Goal: Ask a question

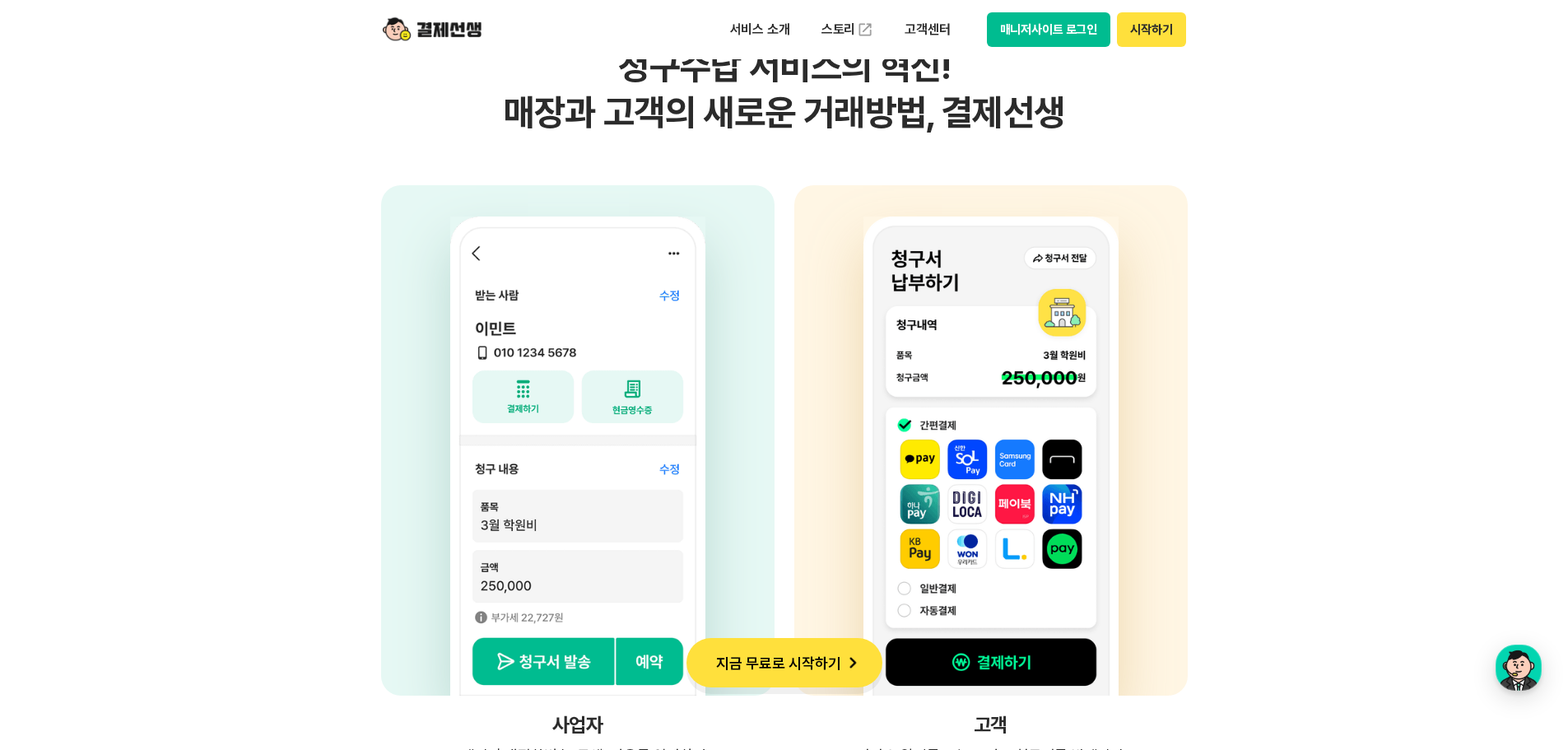
scroll to position [4172, 0]
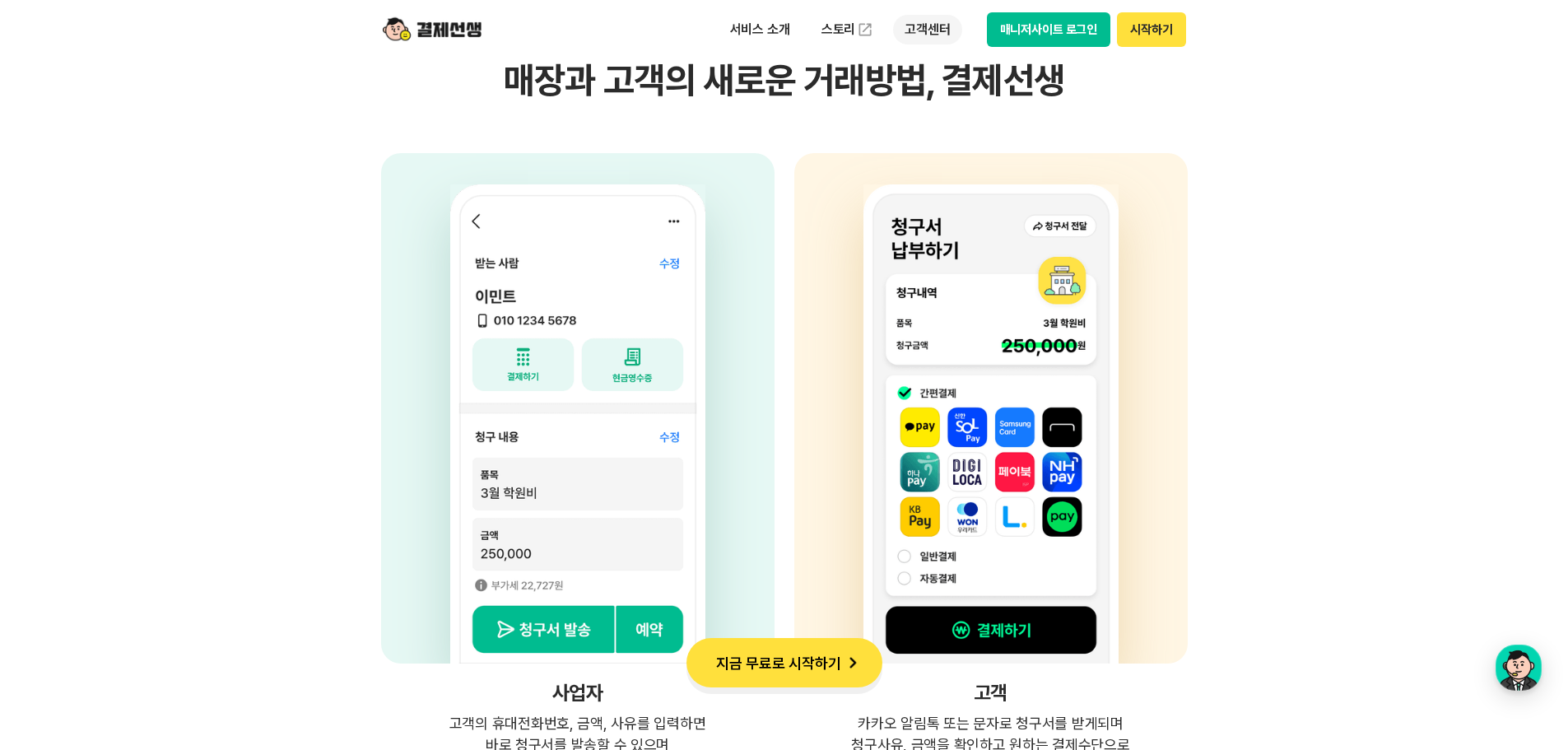
click at [941, 21] on p "고객센터" at bounding box center [927, 30] width 68 height 30
click at [951, 99] on link "자주 묻는 질문" at bounding box center [962, 98] width 138 height 33
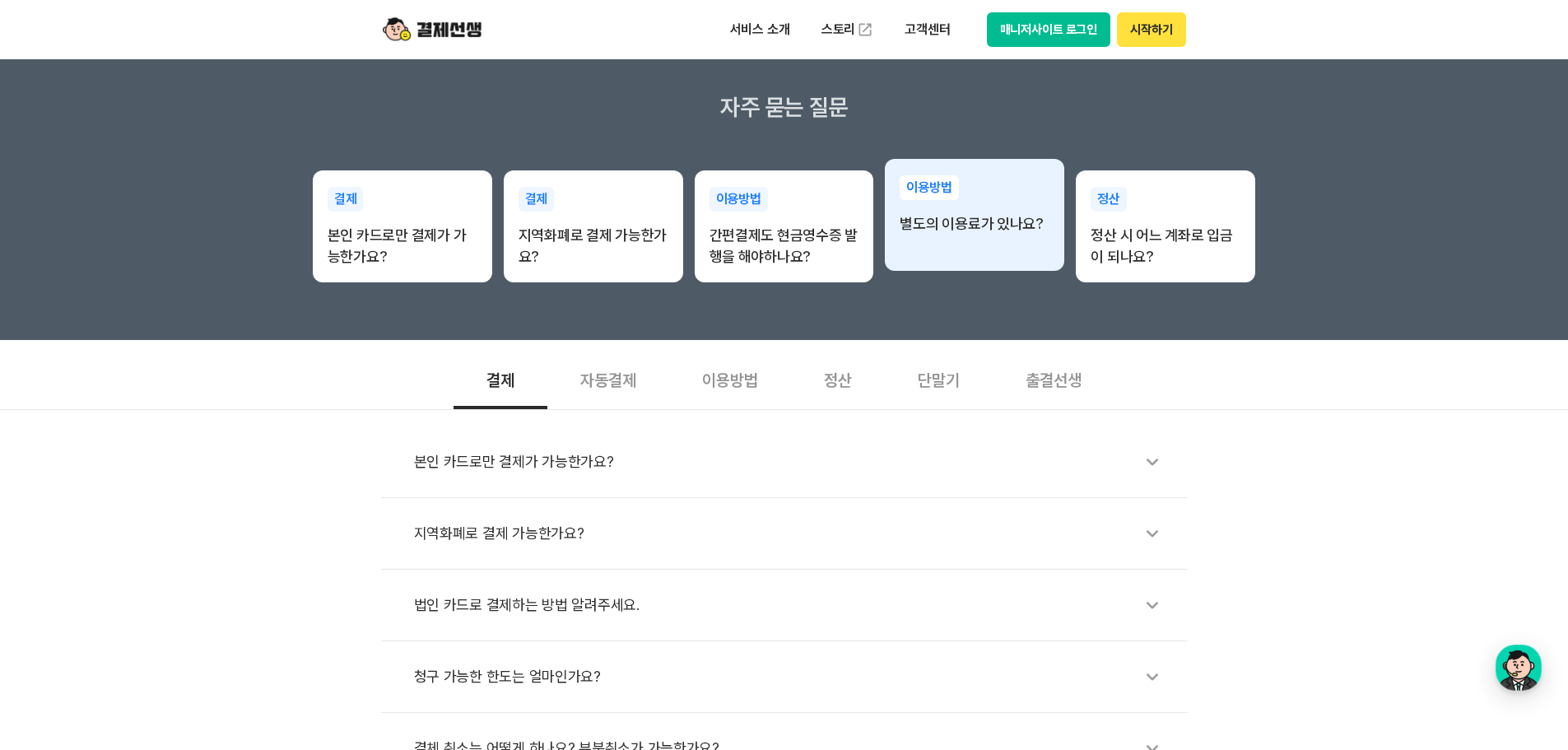
scroll to position [439, 0]
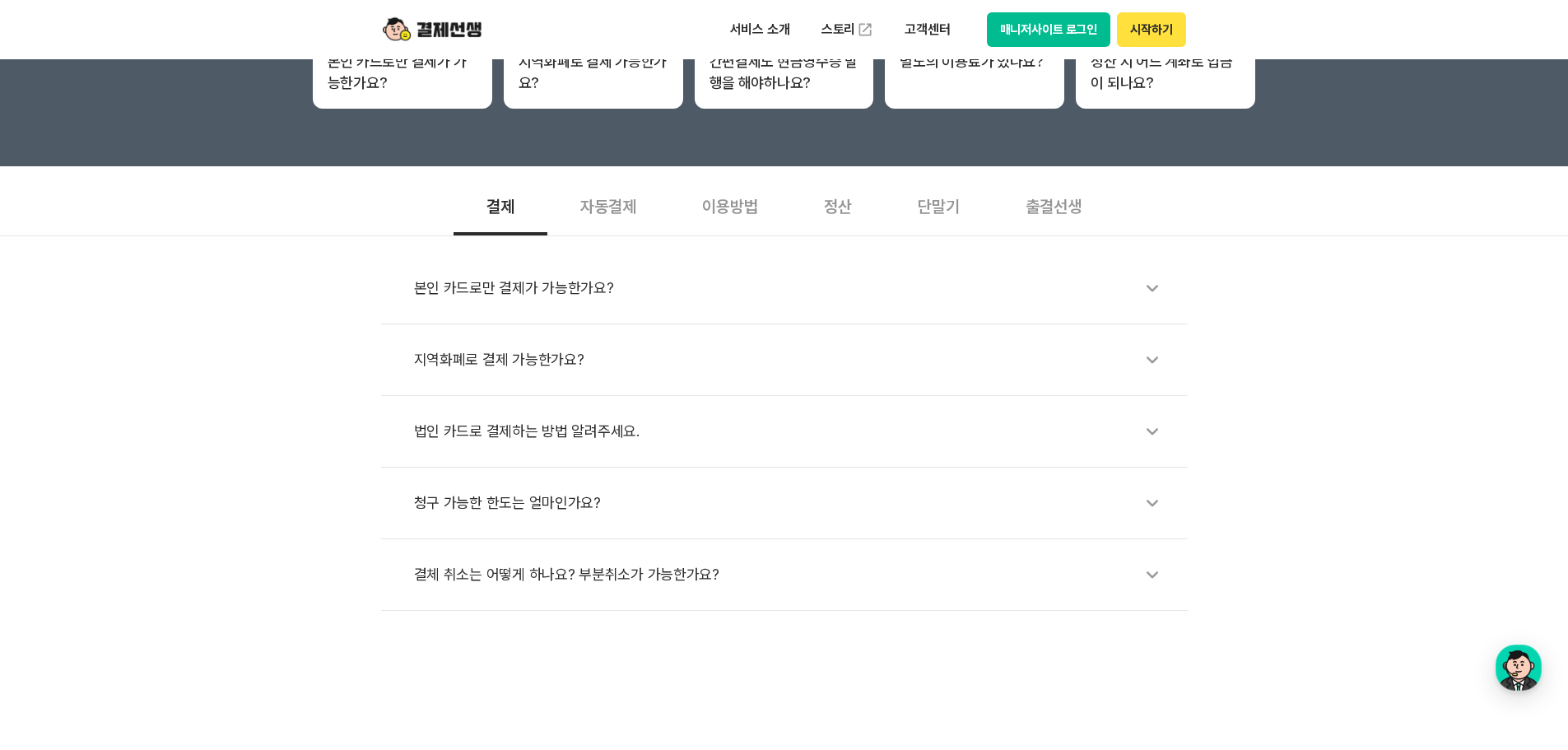
click at [605, 197] on div "자동결제" at bounding box center [608, 204] width 122 height 61
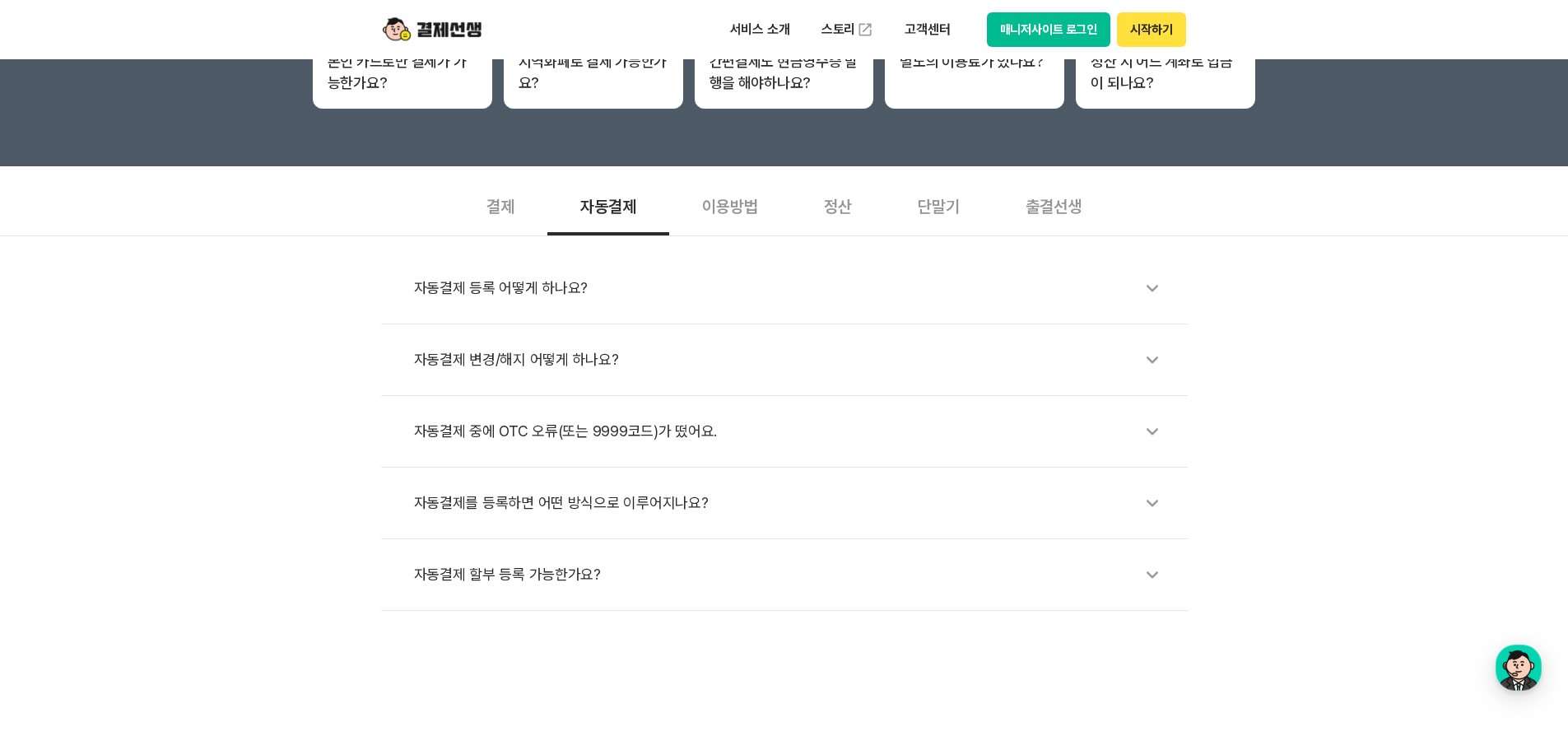
click at [717, 197] on div "이용방법" at bounding box center [730, 204] width 122 height 61
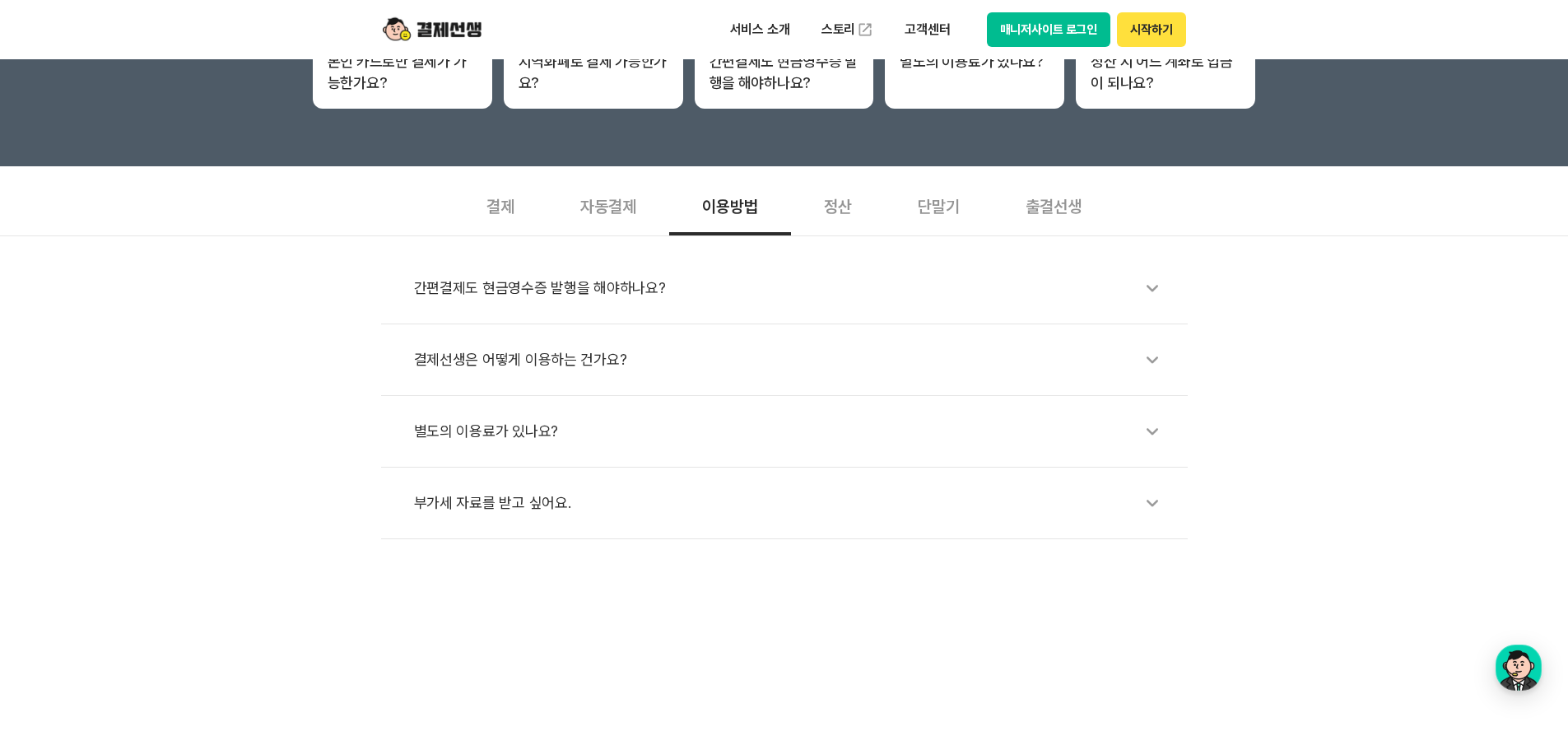
click at [827, 202] on div "정산" at bounding box center [838, 204] width 94 height 61
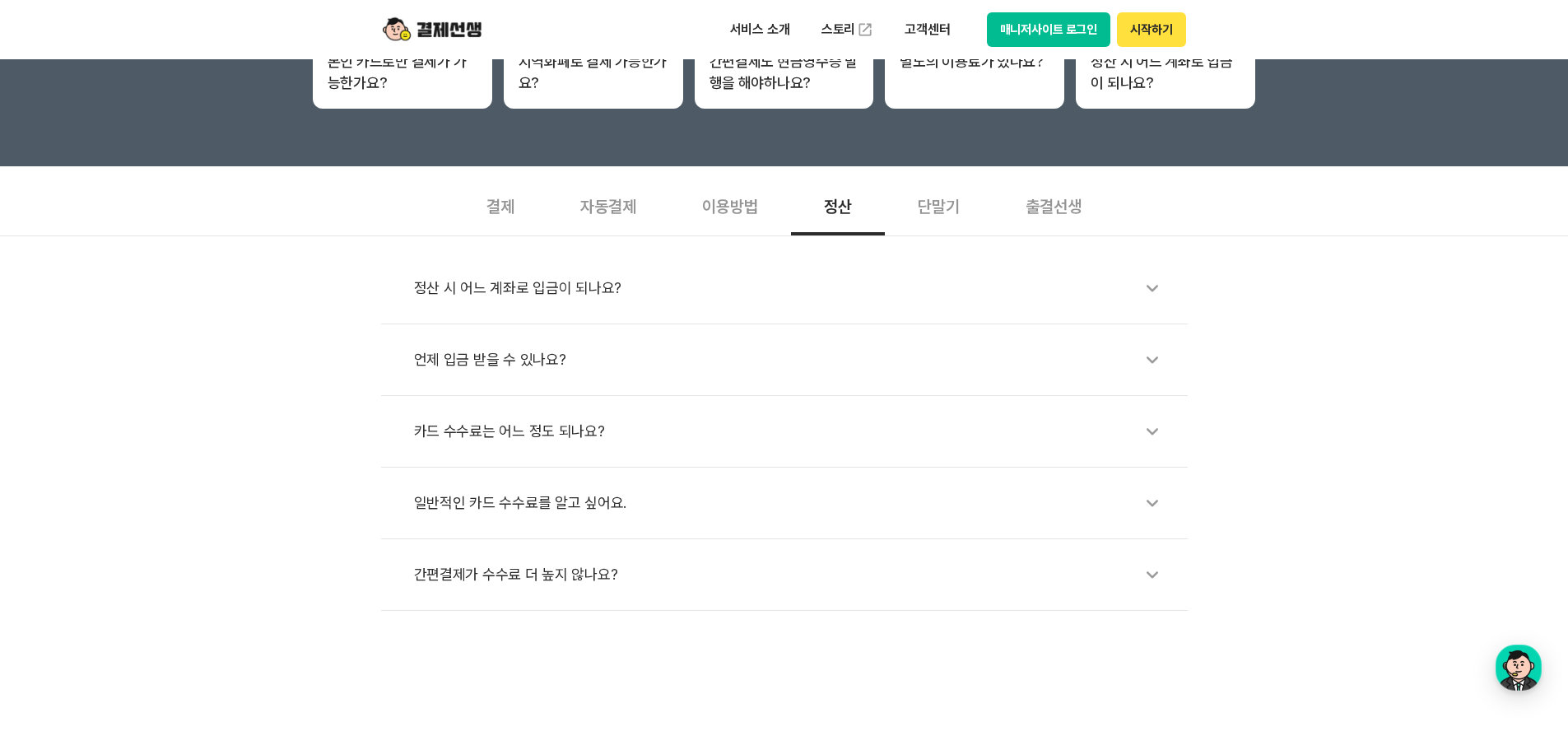
click at [960, 209] on div "단말기" at bounding box center [938, 204] width 107 height 61
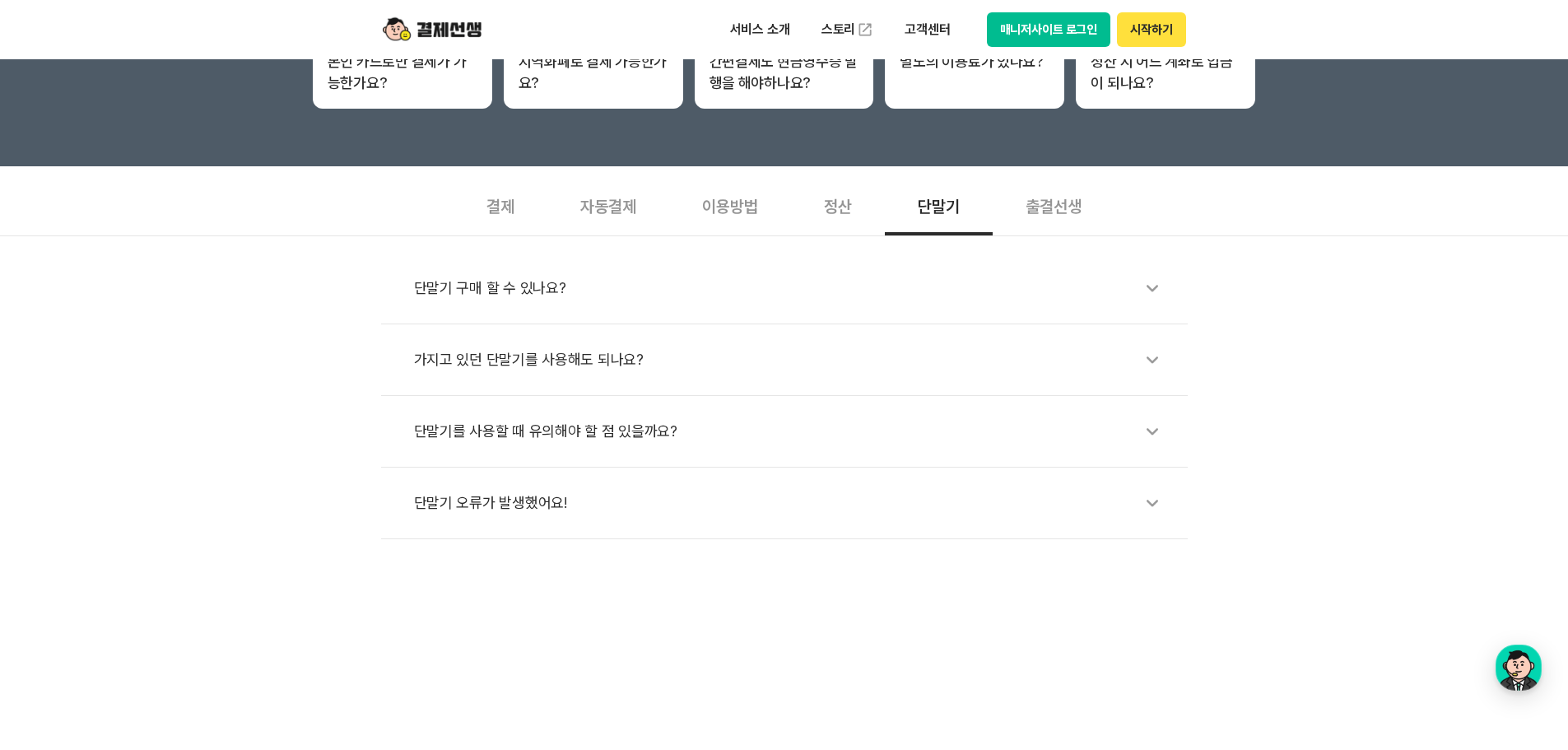
click at [1055, 209] on div "출결선생" at bounding box center [1054, 204] width 122 height 61
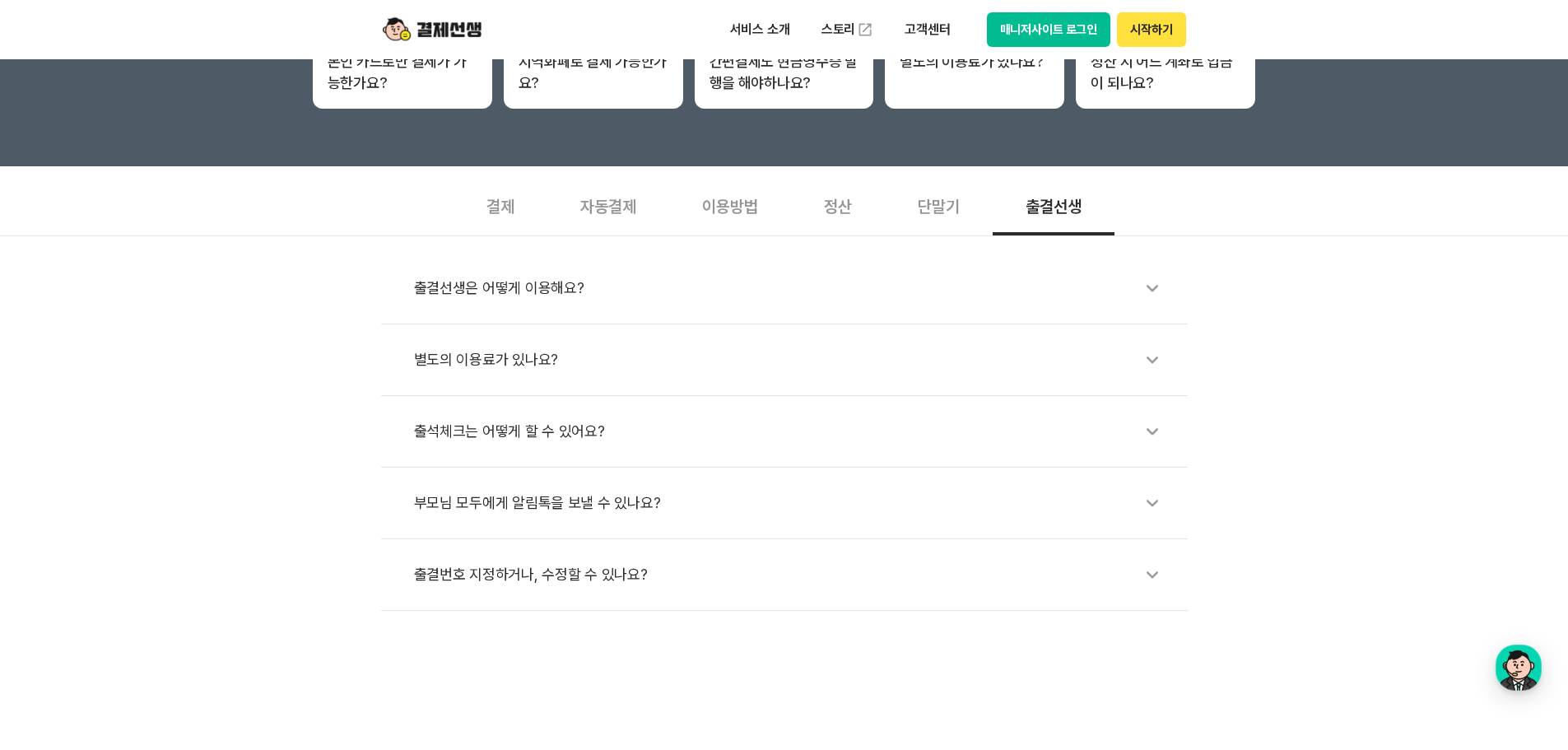
click at [688, 215] on div "이용방법" at bounding box center [730, 204] width 122 height 61
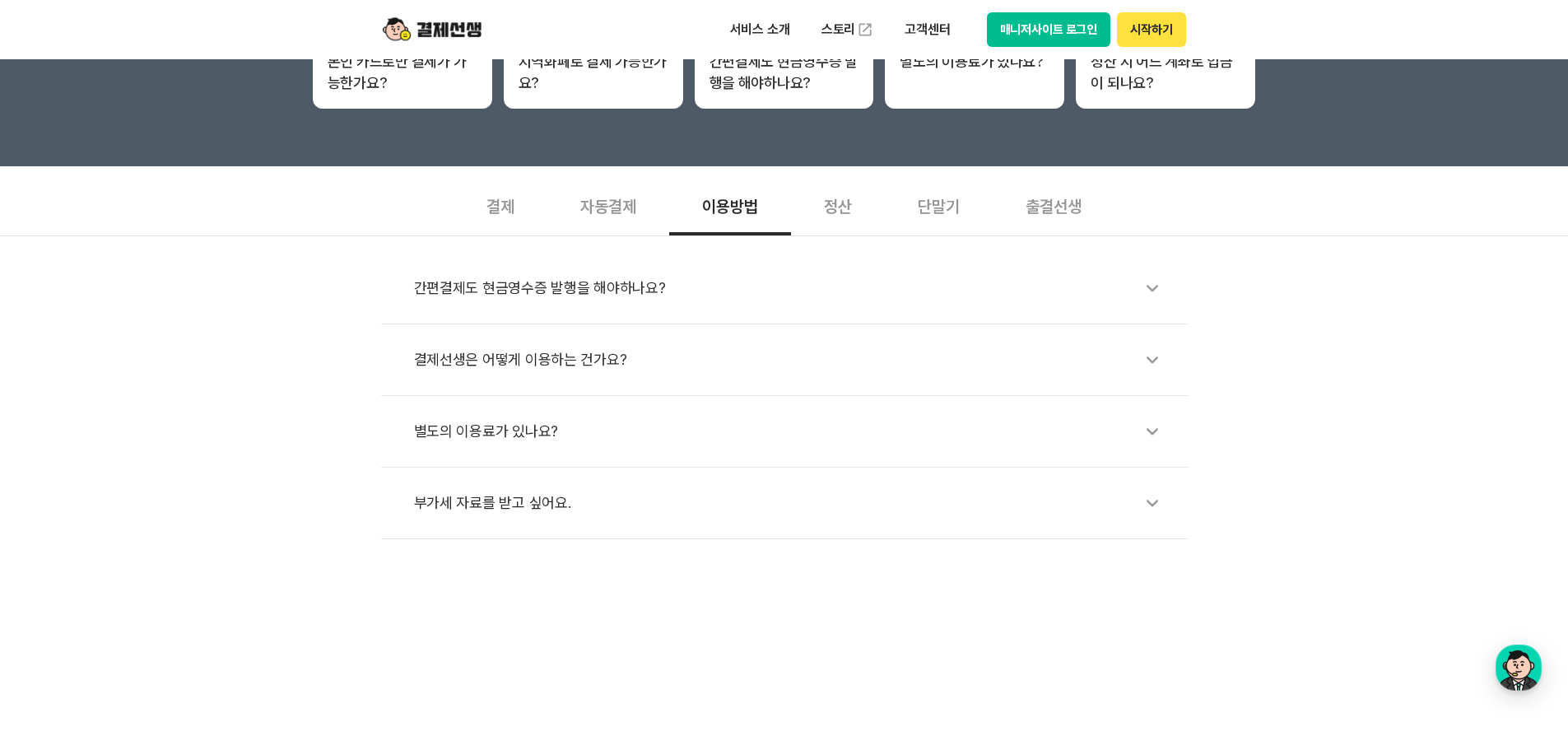
click at [592, 213] on div "자동결제" at bounding box center [608, 204] width 122 height 61
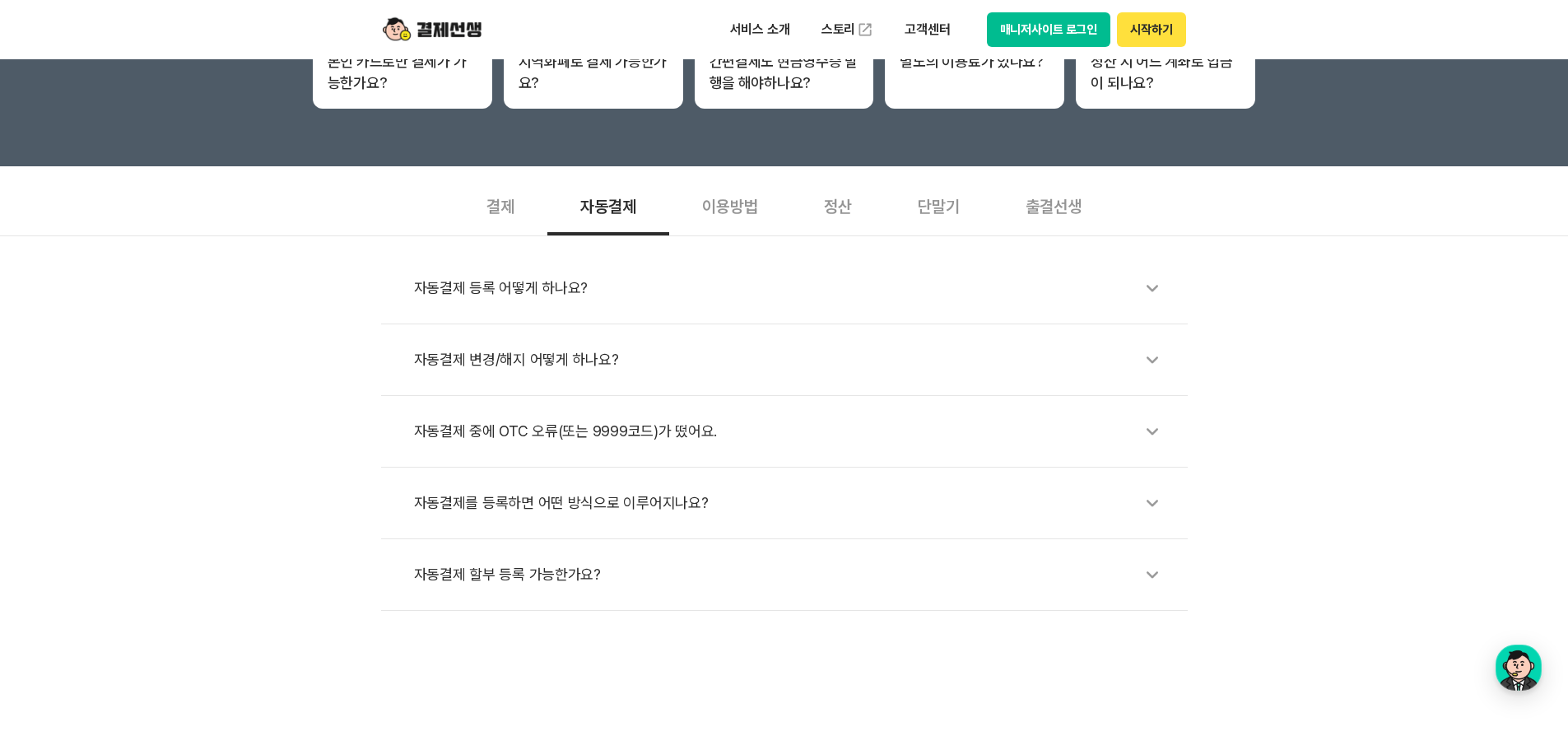
click at [481, 207] on div "결제" at bounding box center [500, 204] width 94 height 61
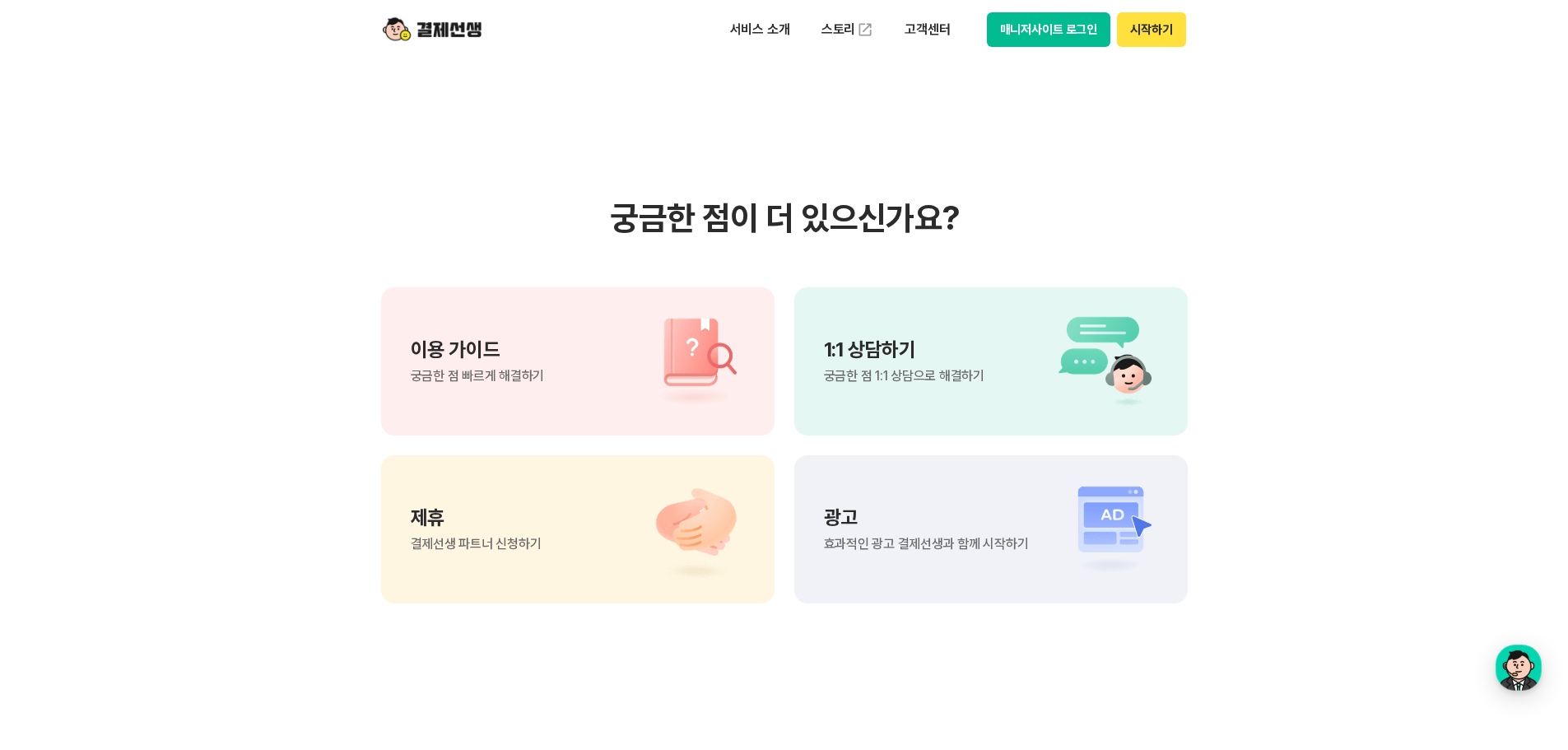
scroll to position [1098, 0]
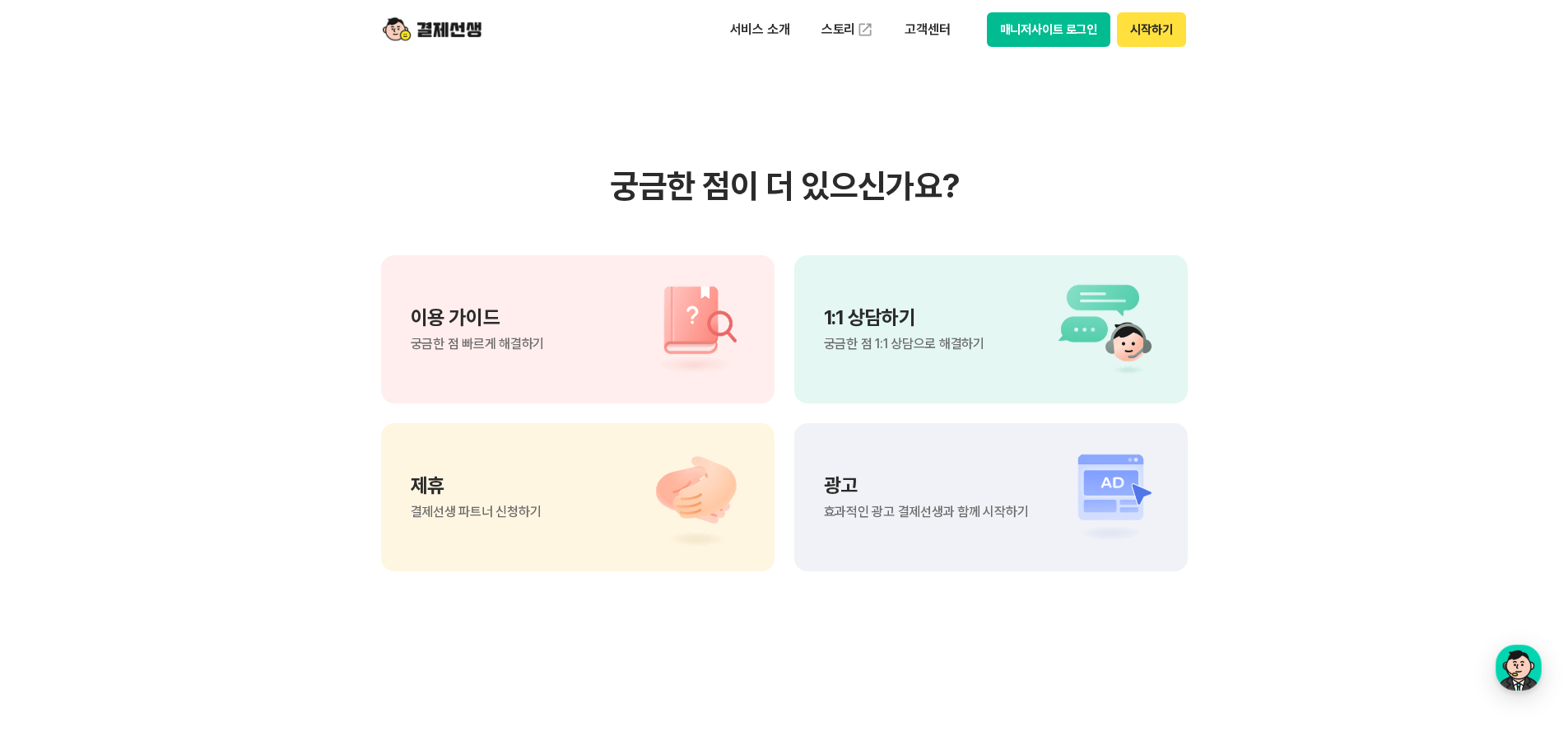
click at [897, 314] on p "1:1 상담하기" at bounding box center [904, 318] width 161 height 20
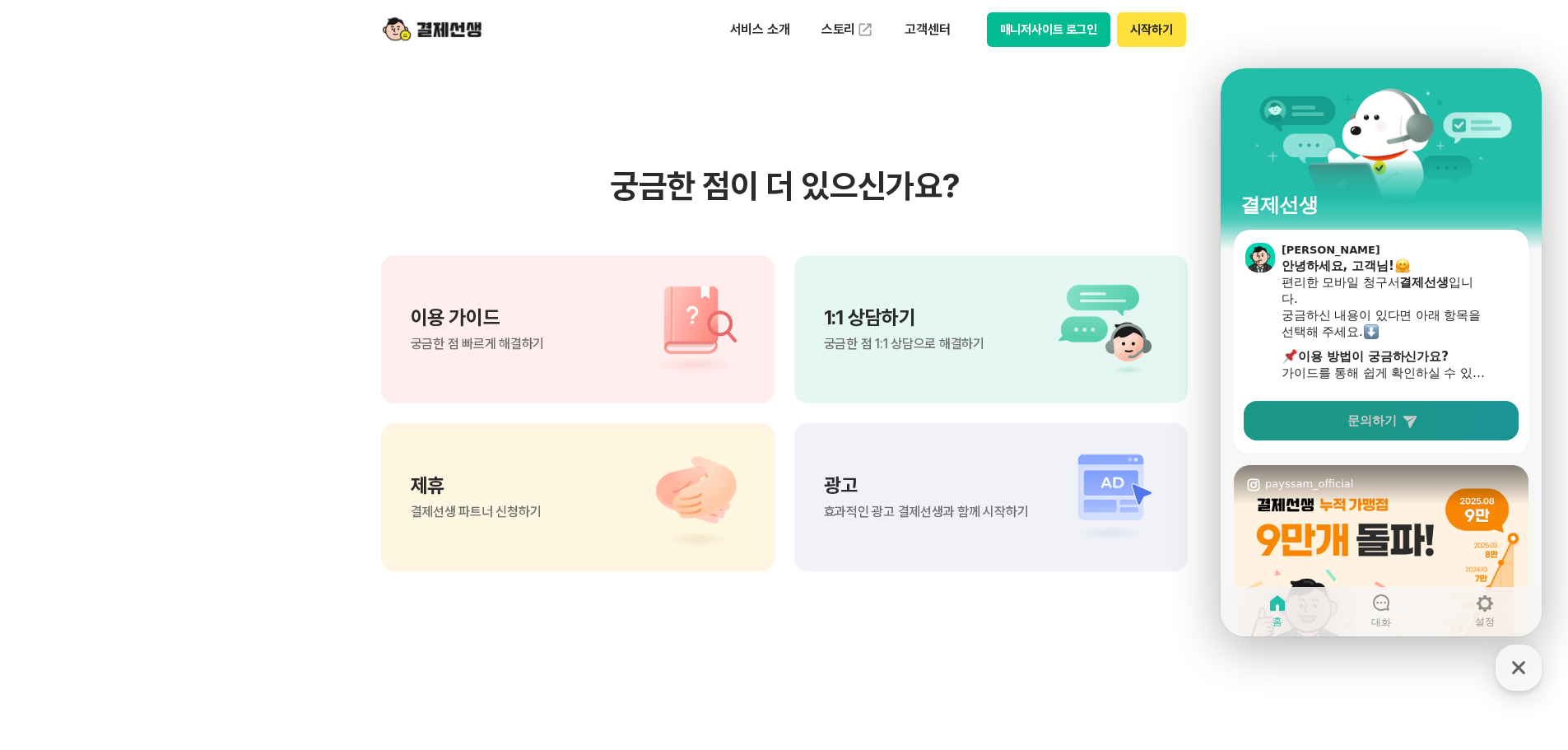
click at [1381, 430] on link "문의하기" at bounding box center [1381, 420] width 275 height 39
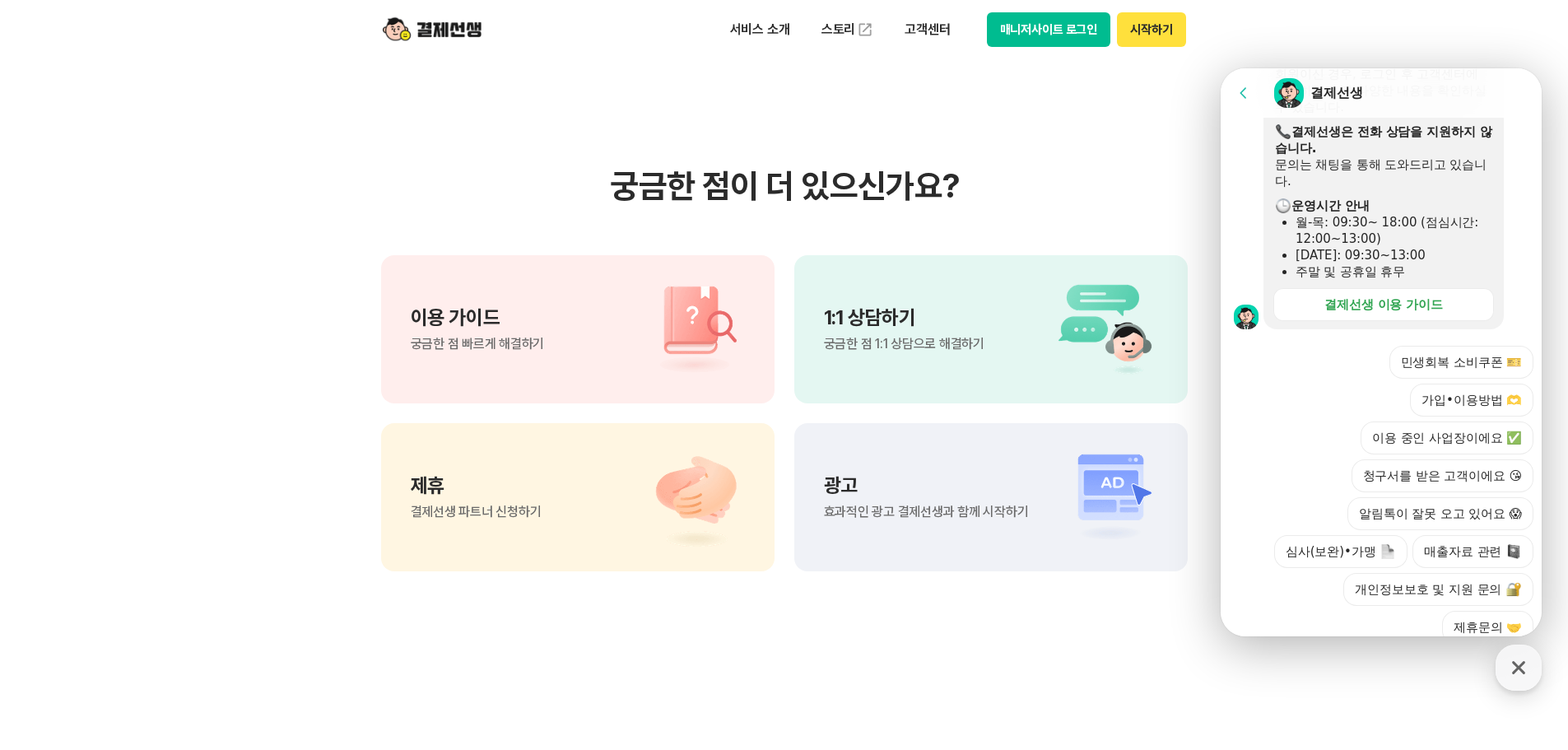
scroll to position [498, 0]
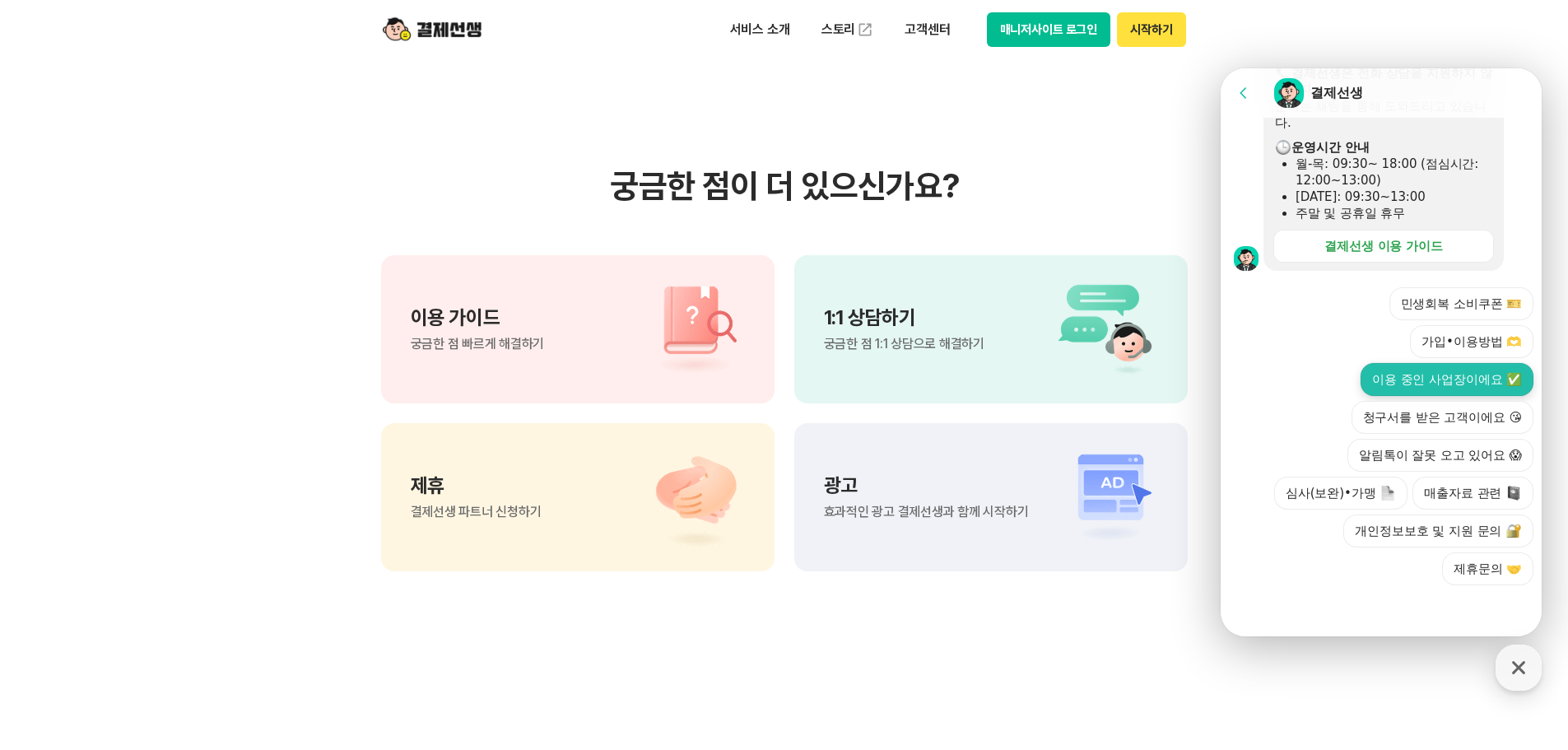
click at [1436, 382] on button "이용 중인 사업장이에요 ✅" at bounding box center [1447, 380] width 173 height 33
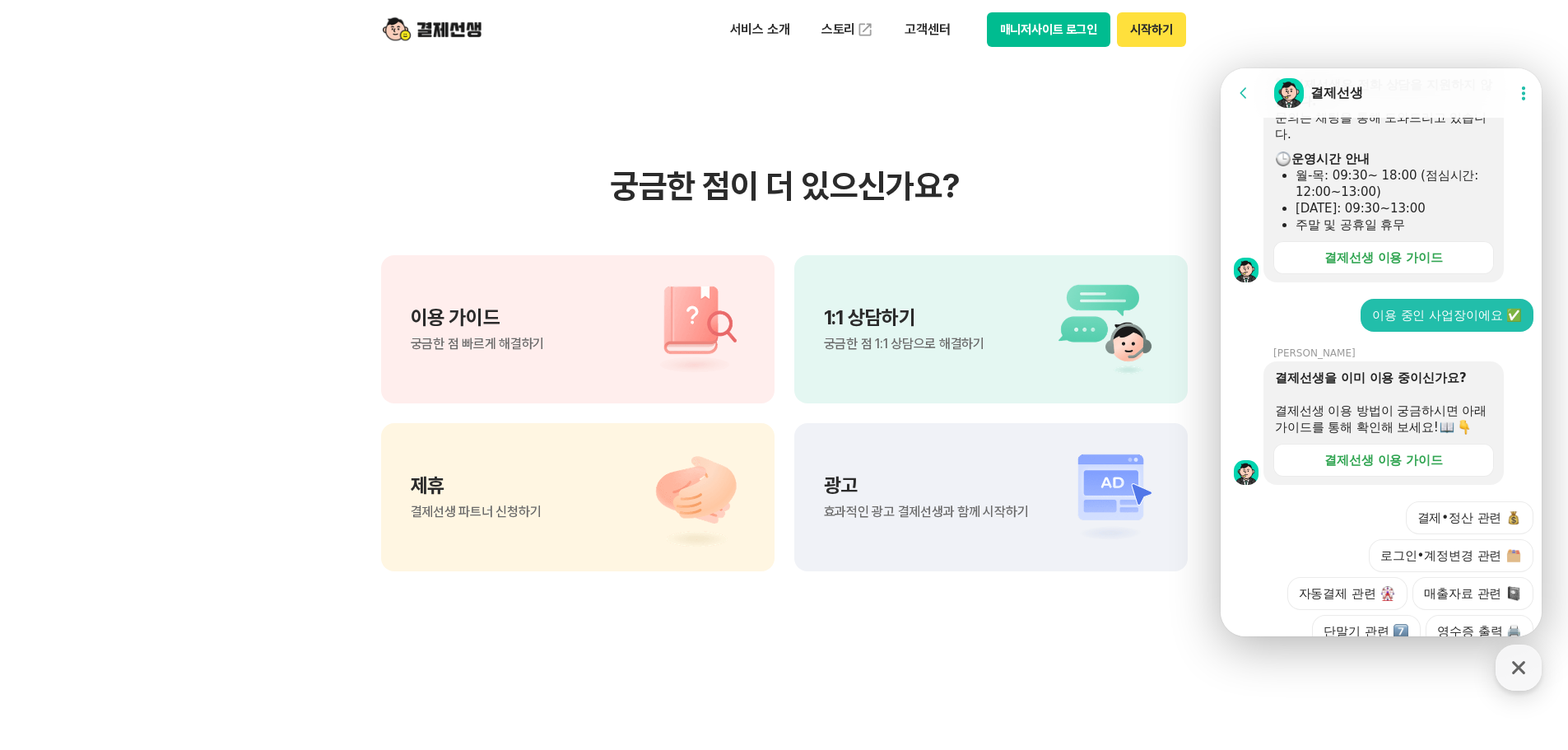
scroll to position [641, 0]
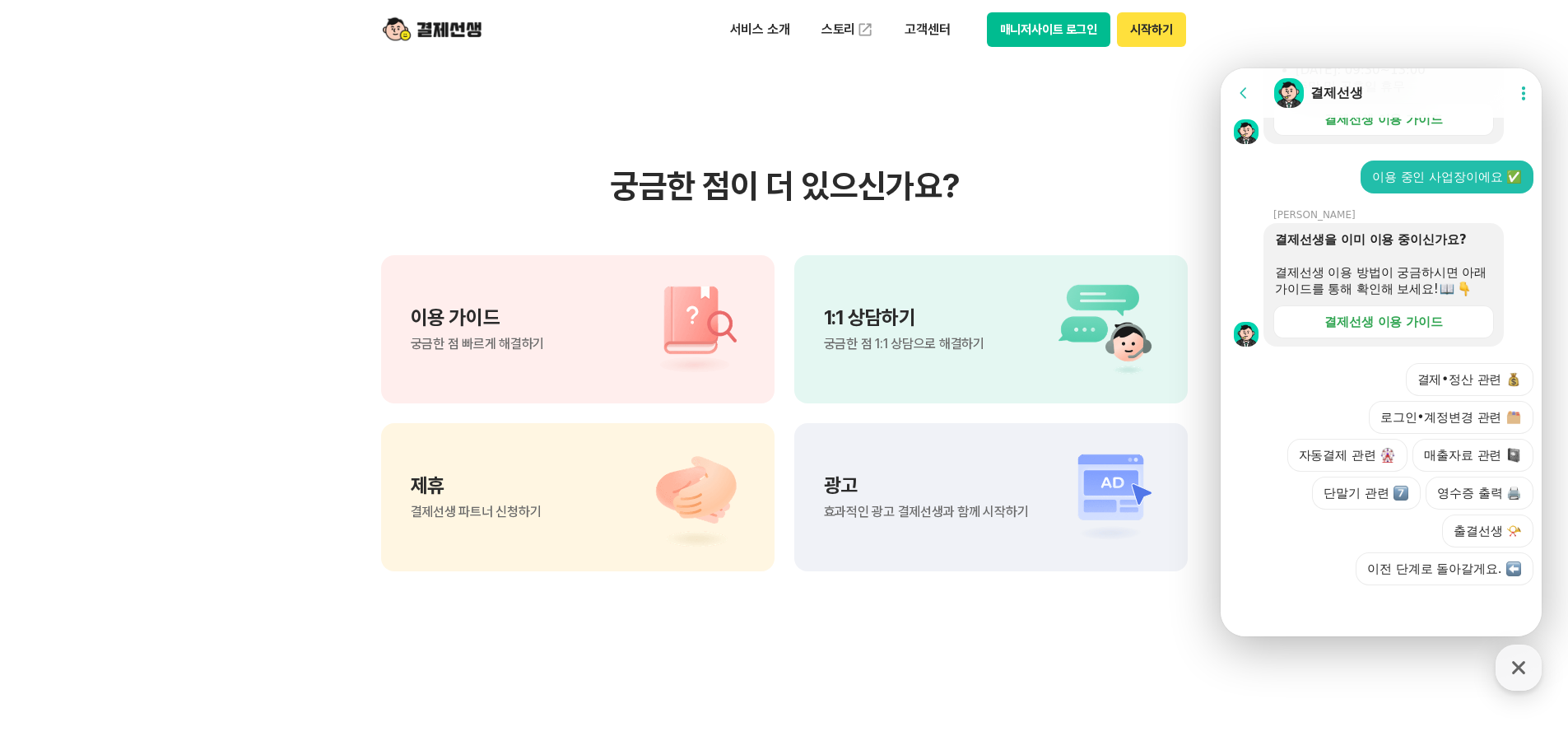
click at [1276, 605] on div at bounding box center [1383, 608] width 326 height 44
click at [1452, 374] on button "결제•정산 관련" at bounding box center [1471, 380] width 128 height 33
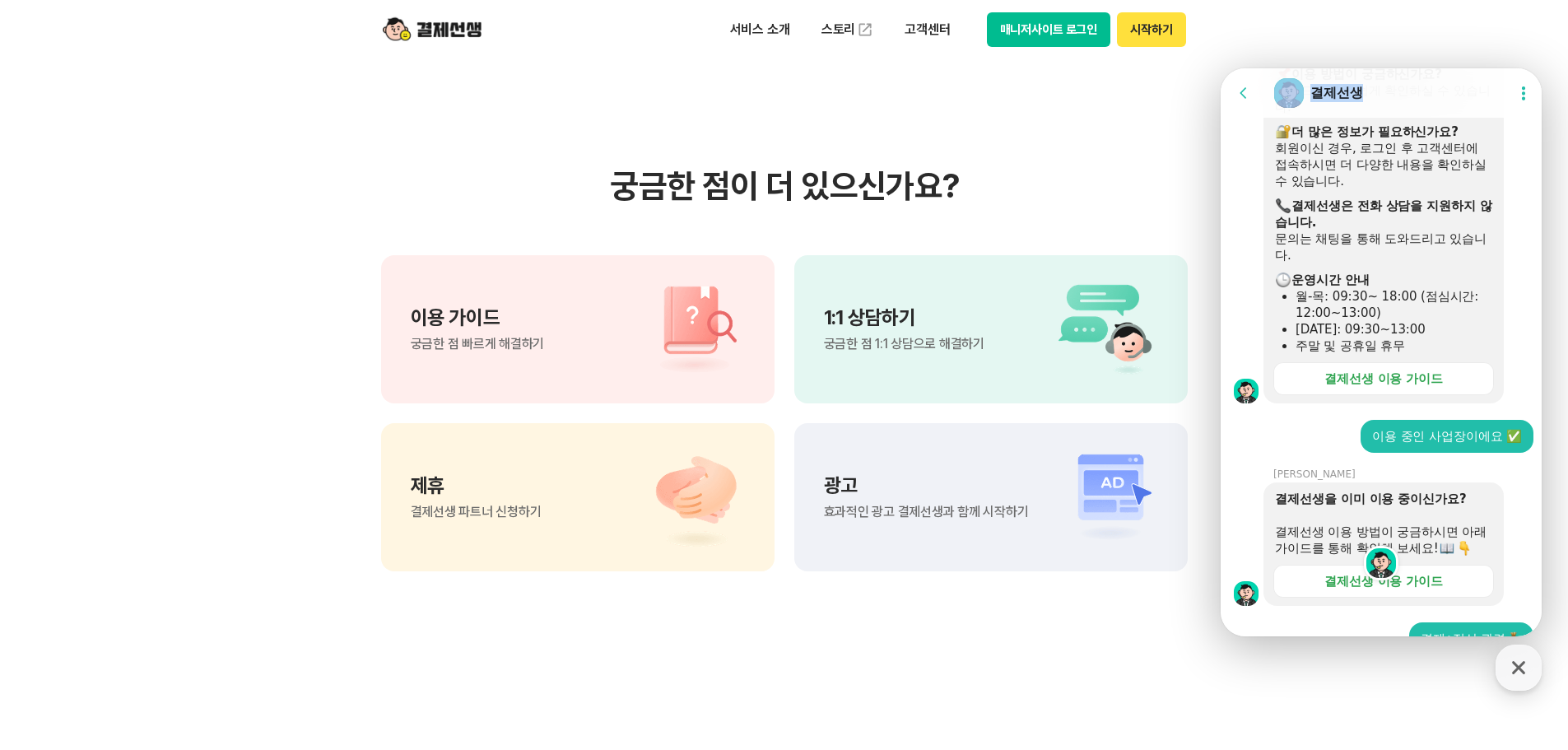
scroll to position [153, 0]
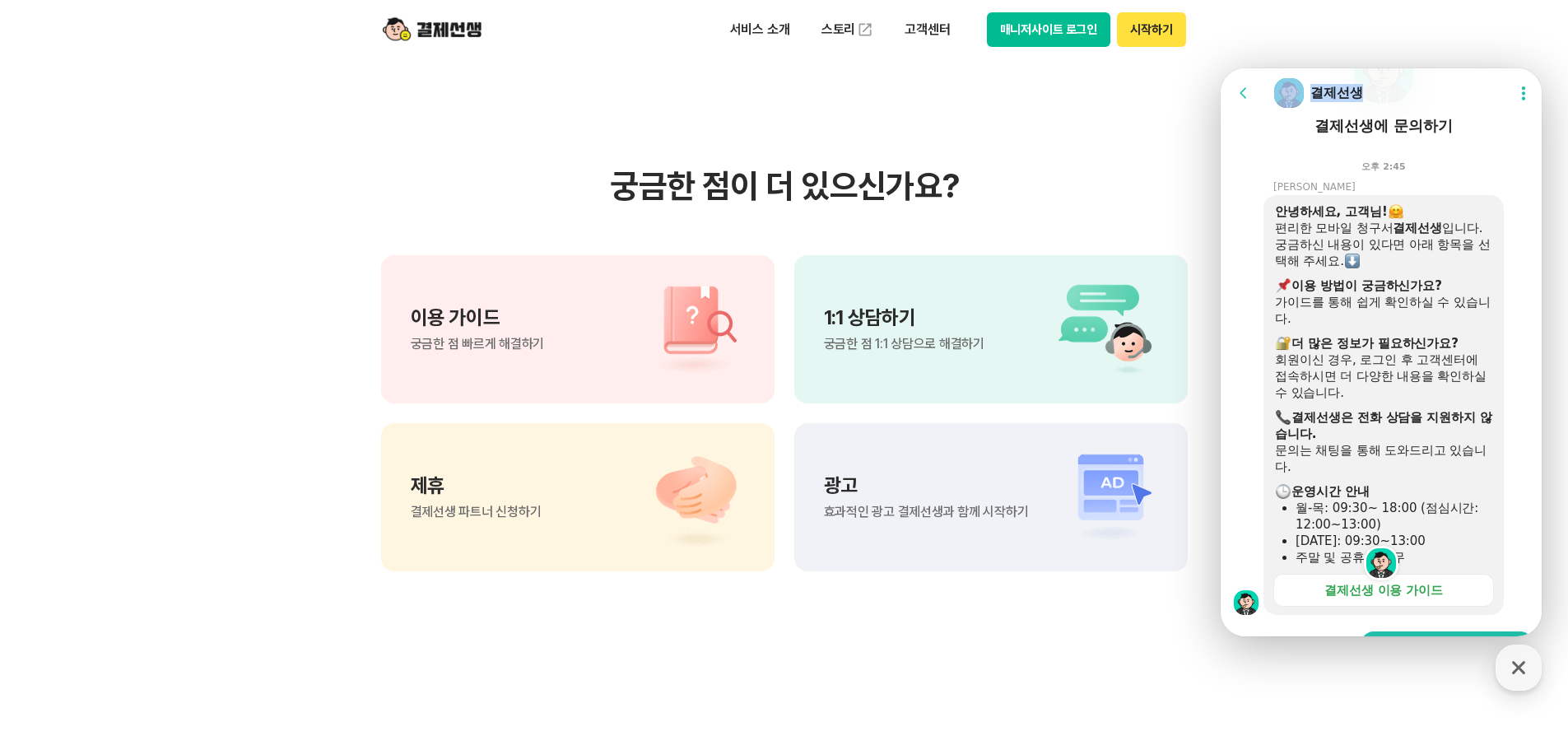
drag, startPoint x: 1398, startPoint y: 85, endPoint x: 1060, endPoint y: 53, distance: 339.5
click at [1221, 68] on html "Go to previous page Chat Room 결제선생 Show userchat action dialog Message List [결제…" at bounding box center [1381, 68] width 321 height 0
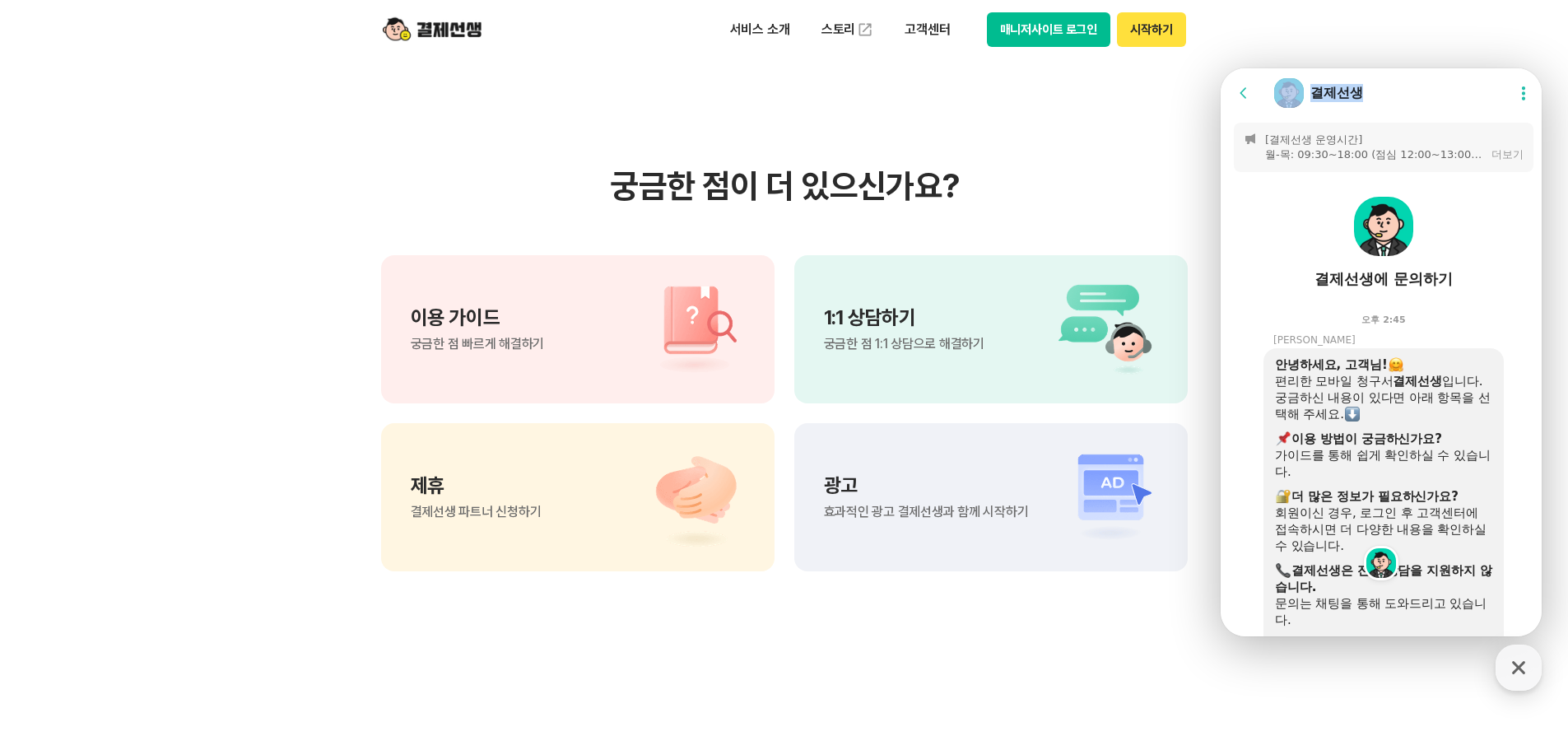
click at [1425, 91] on div "Chat Room 결제선생" at bounding box center [1387, 93] width 228 height 33
click at [1504, 148] on div "더보기" at bounding box center [1507, 155] width 32 height 15
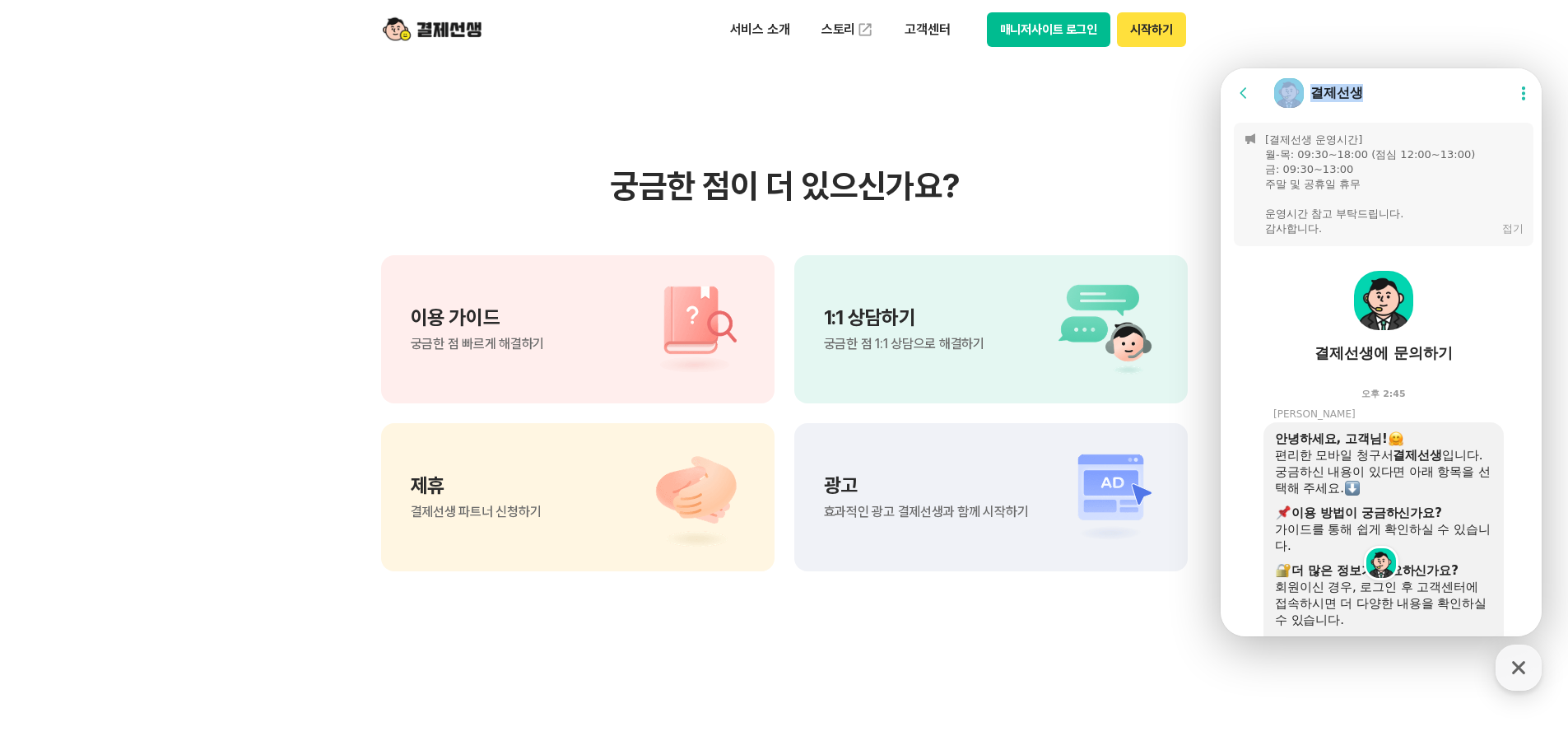
drag, startPoint x: 1432, startPoint y: 85, endPoint x: 2419, endPoint y: 180, distance: 991.6
click at [1221, 68] on html "Go to previous page Chat Room 결제선생 Show userchat action dialog Message List [결제…" at bounding box center [1381, 68] width 321 height 0
click at [1406, 98] on div "Chat Room 결제선생" at bounding box center [1387, 93] width 228 height 33
drag, startPoint x: 1408, startPoint y: 98, endPoint x: 1371, endPoint y: 95, distance: 37.1
click at [1369, 93] on div "Chat Room 결제선생" at bounding box center [1387, 93] width 228 height 33
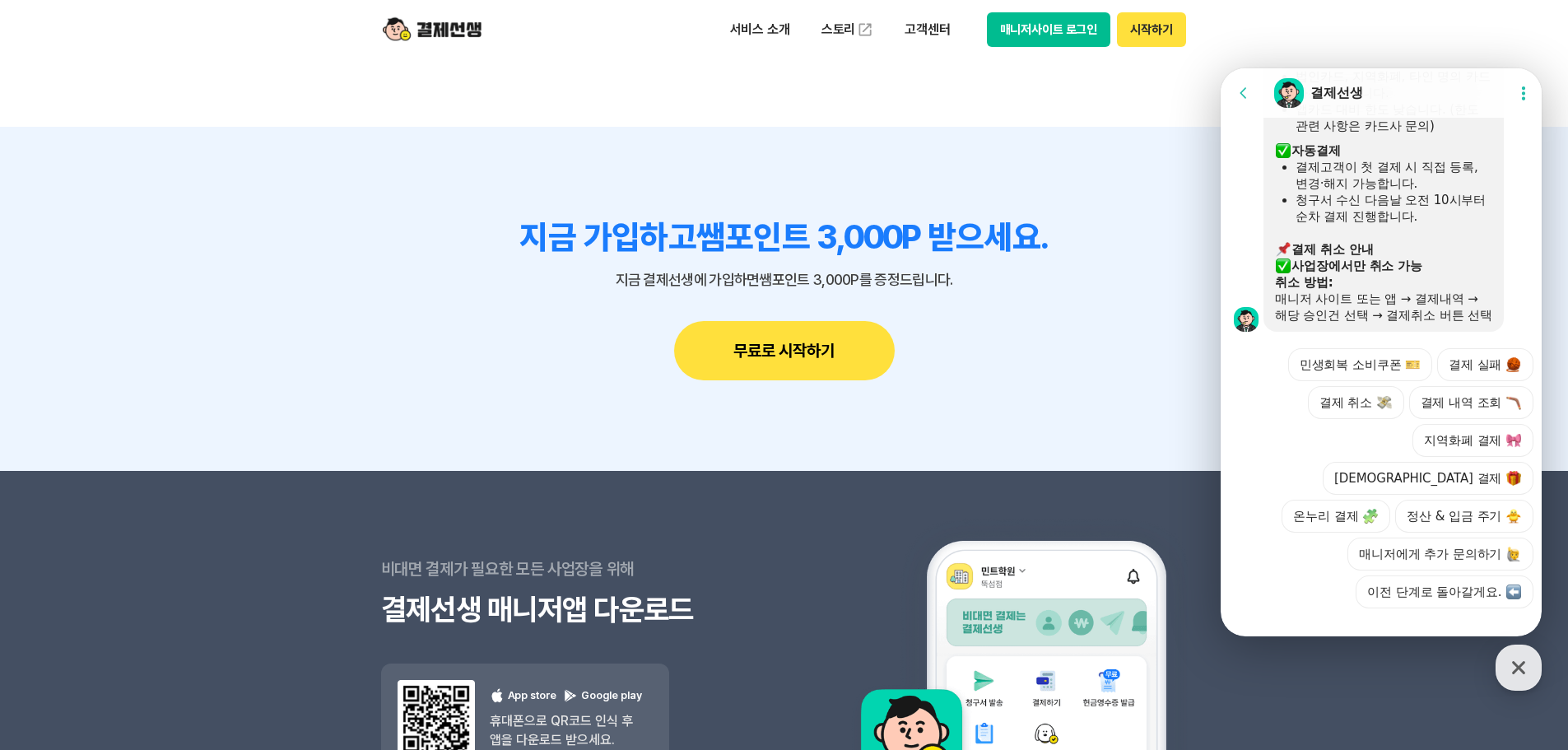
scroll to position [1280, 0]
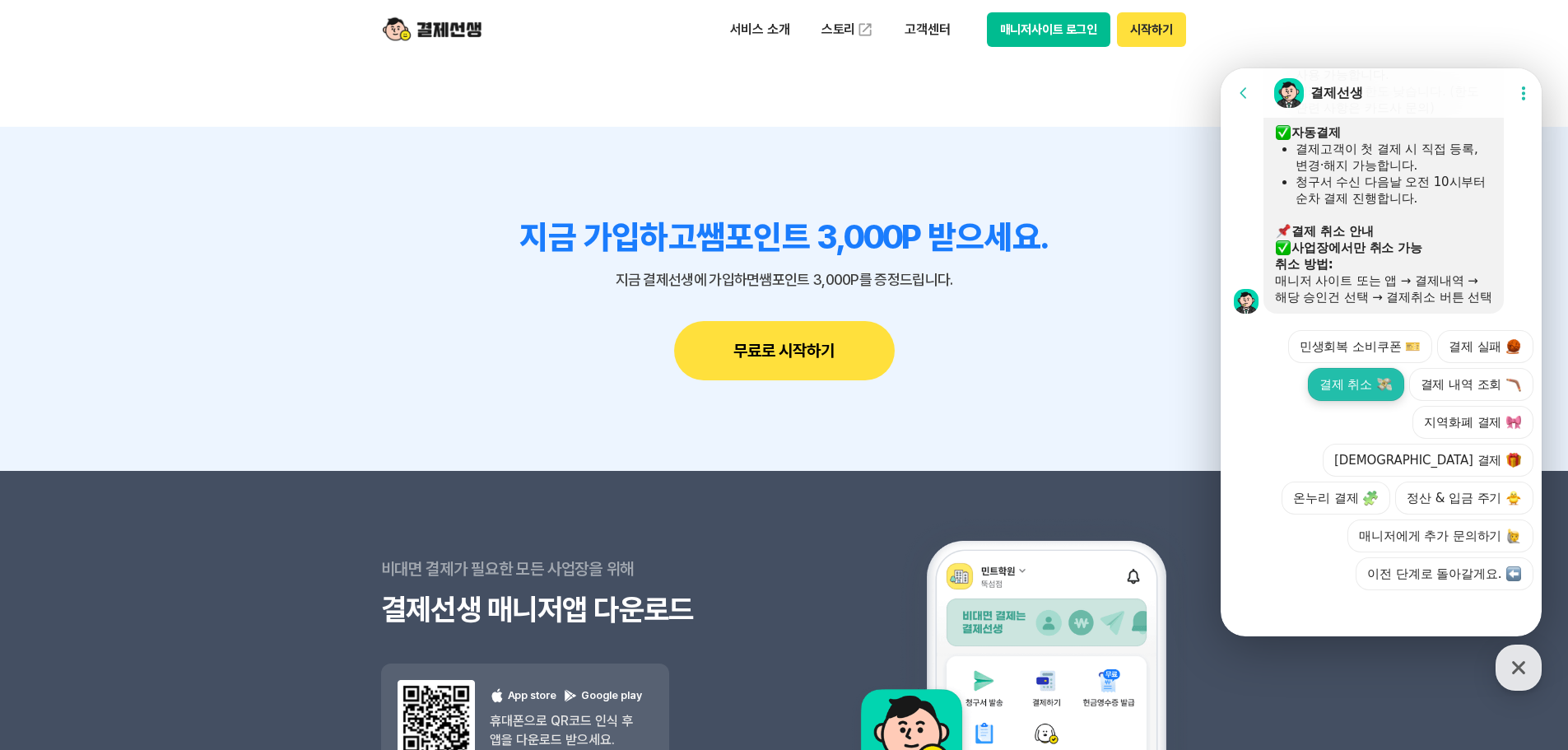
click at [1341, 401] on button "결제 취소" at bounding box center [1356, 385] width 97 height 33
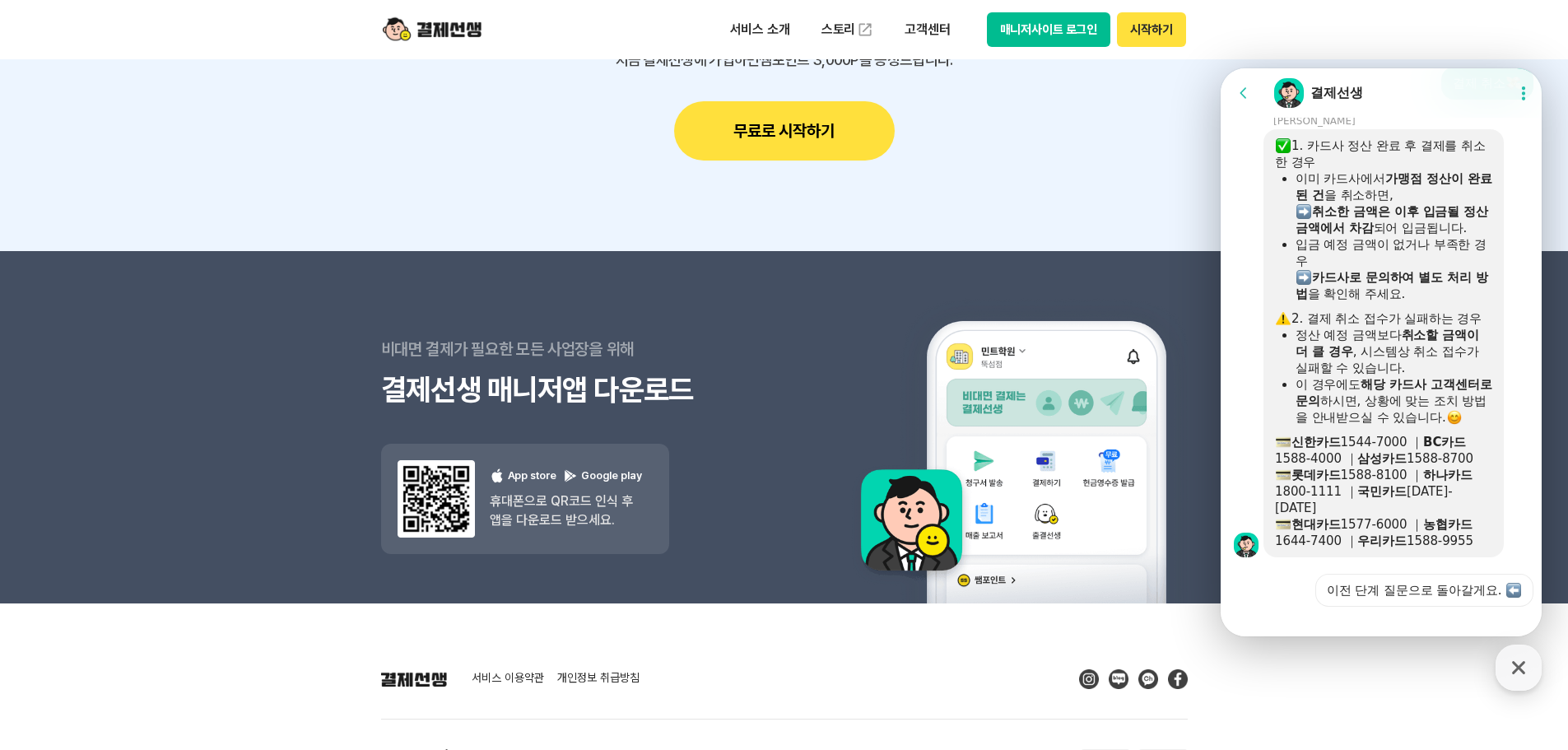
scroll to position [1598, 0]
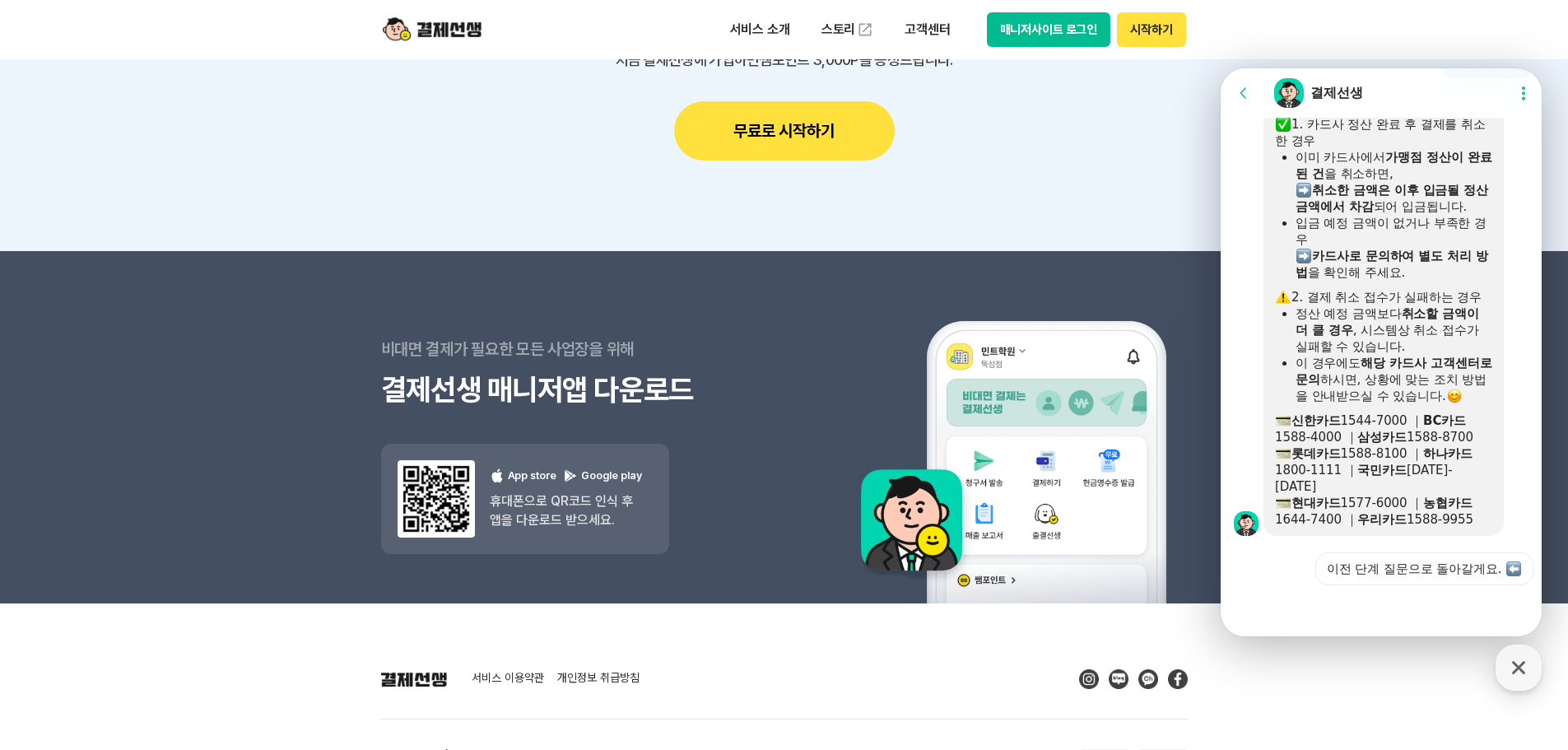
click at [1300, 251] on img at bounding box center [1304, 256] width 15 height 15
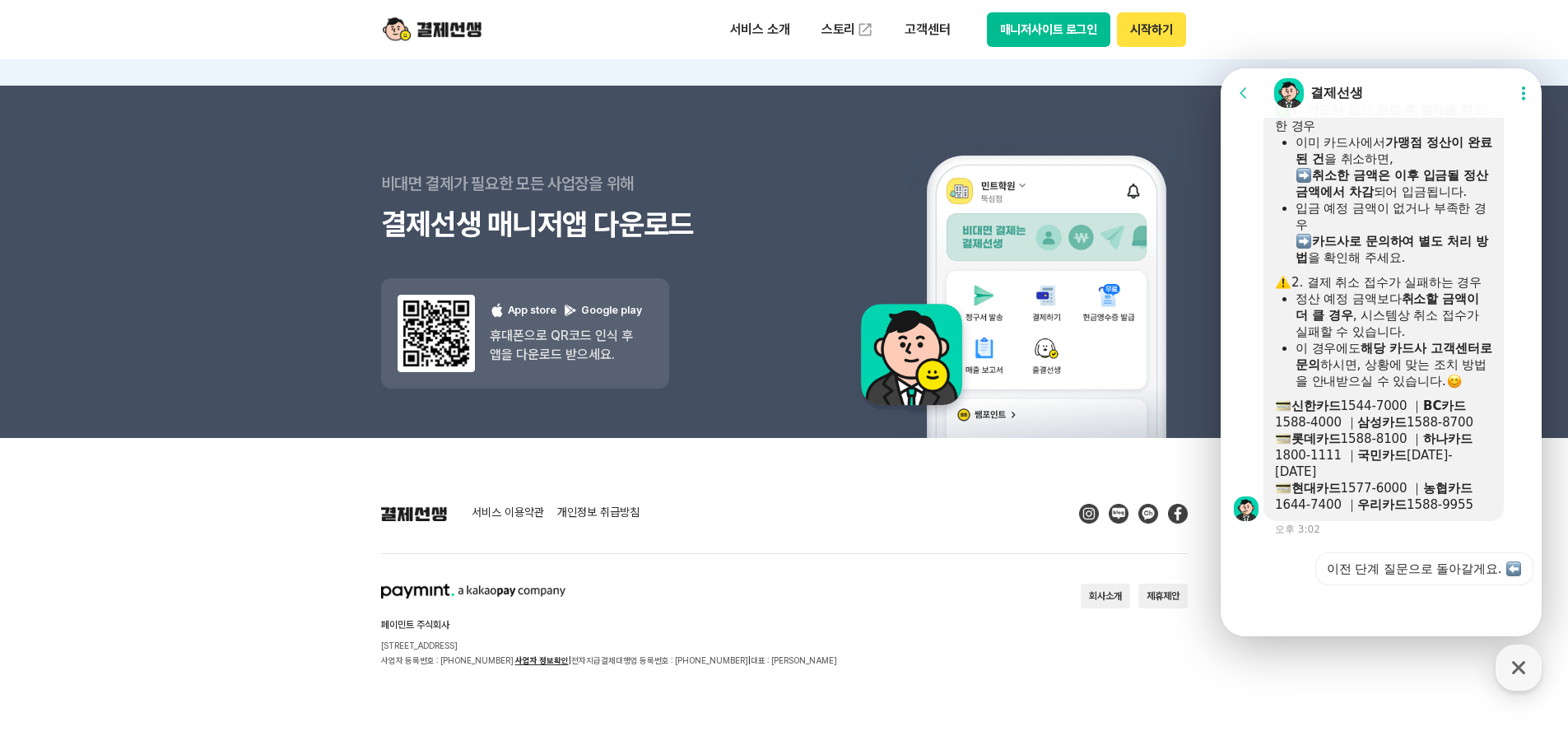
scroll to position [1612, 0]
